Goal: Navigation & Orientation: Find specific page/section

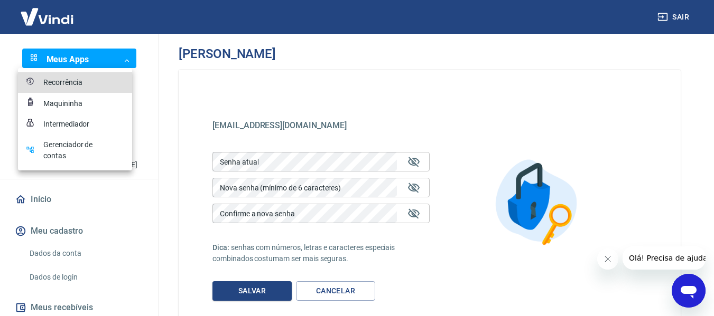
click at [81, 53] on body "Sair Meus Apps ​ ​ R [PERSON_NAME] COSTA [EMAIL_ADDRESS][DOMAIN_NAME] Início Me…" at bounding box center [357, 158] width 714 height 316
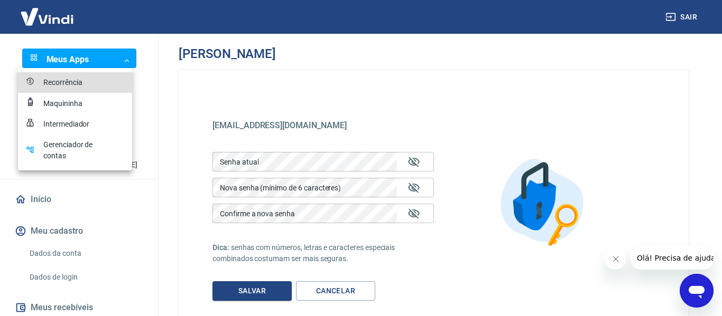
click at [53, 150] on div "Gerenciador de contas" at bounding box center [69, 150] width 53 height 22
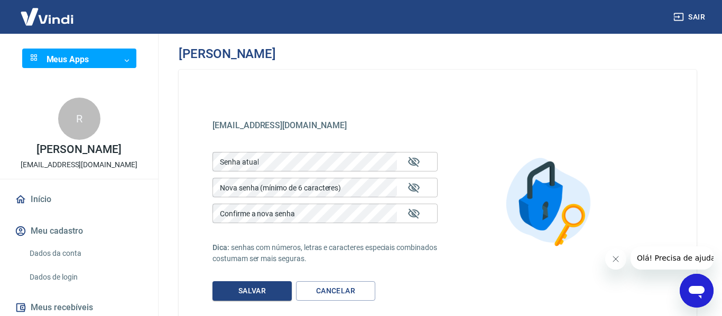
click at [59, 61] on body "Sair Meus Apps ​ ​ R [PERSON_NAME] COSTA [EMAIL_ADDRESS][DOMAIN_NAME] Início Me…" at bounding box center [361, 158] width 722 height 316
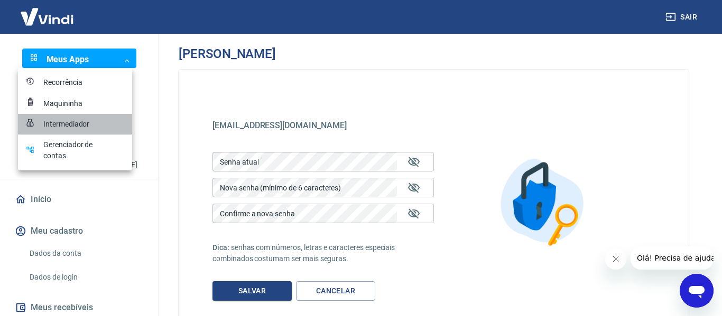
click at [54, 123] on div "Intermediador" at bounding box center [69, 124] width 53 height 11
